Goal: Download file/media

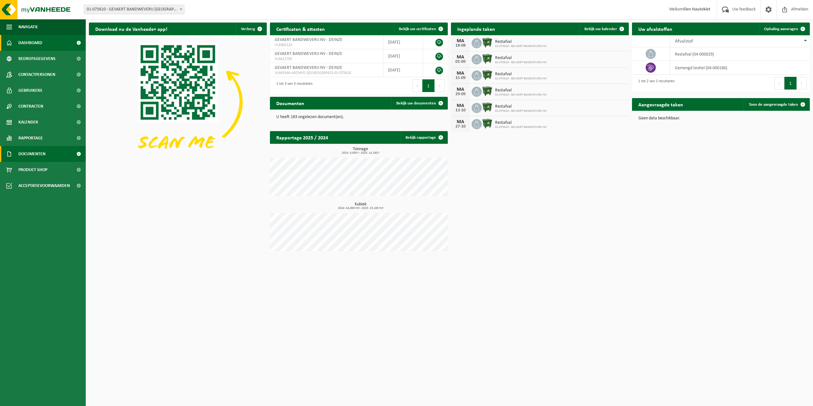
click at [65, 152] on link "Documenten" at bounding box center [43, 154] width 86 height 16
click at [58, 166] on link "Facturen" at bounding box center [43, 169] width 83 height 12
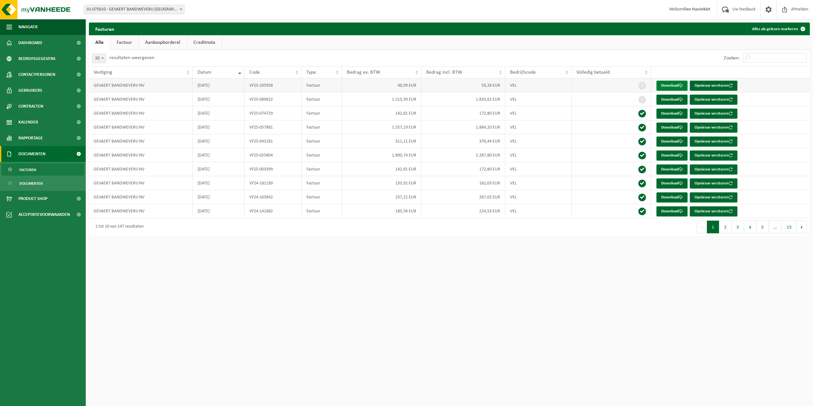
click at [665, 82] on link "Download" at bounding box center [671, 86] width 31 height 10
click at [672, 111] on link "Download" at bounding box center [671, 114] width 31 height 10
click at [54, 126] on link "Kalender" at bounding box center [43, 122] width 86 height 16
